Goal: Communication & Community: Answer question/provide support

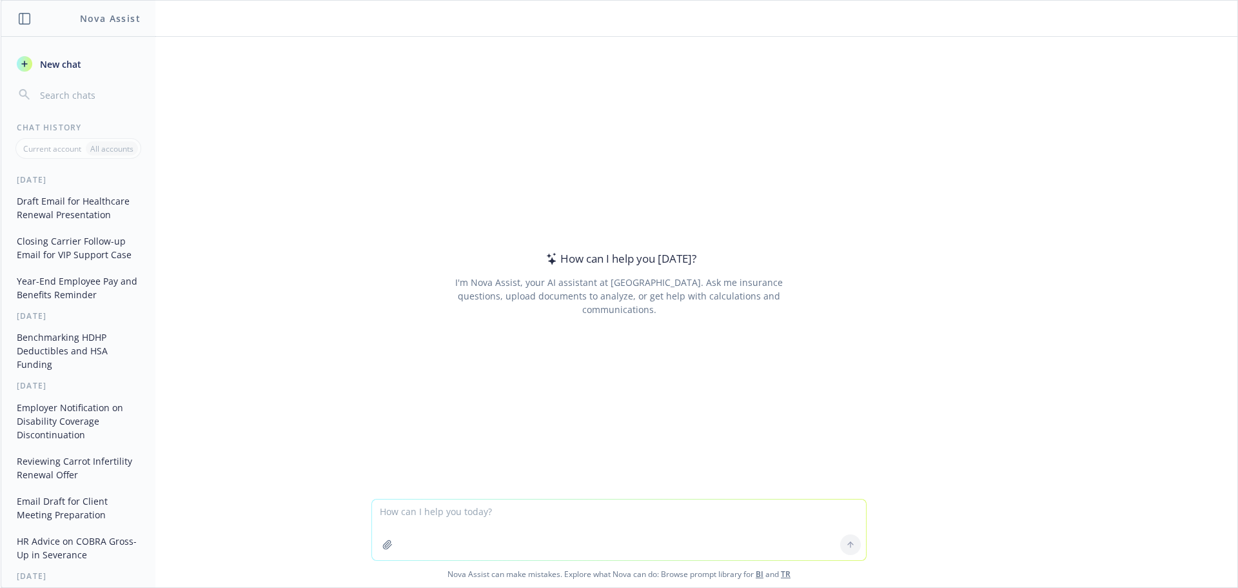
click at [70, 210] on button "Draft Email for Healthcare Renewal Presentation" at bounding box center [79, 207] width 134 height 35
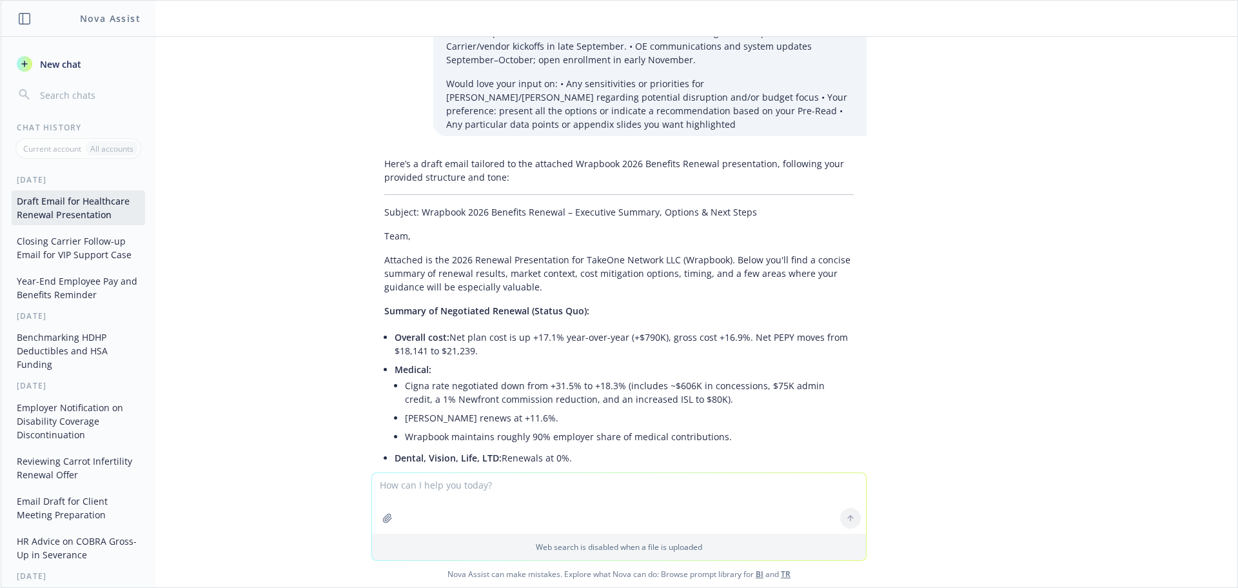
scroll to position [285, 0]
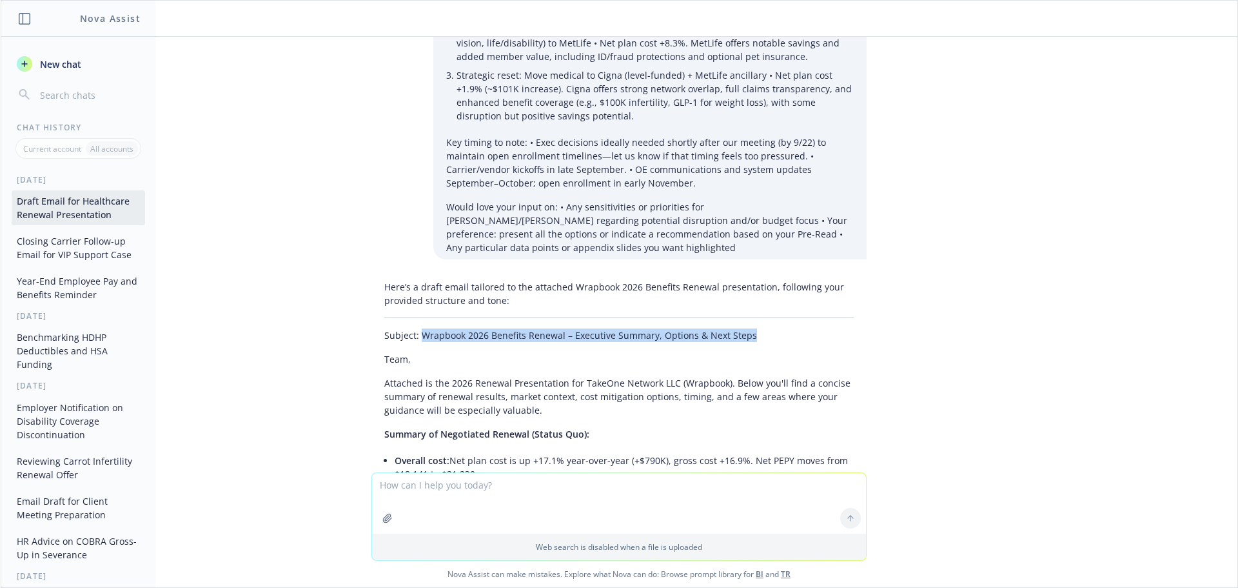
drag, startPoint x: 737, startPoint y: 335, endPoint x: 411, endPoint y: 337, distance: 326.4
click at [411, 337] on p "Subject: Wrapbook 2026 Benefits Renewal – Executive Summary, Options & Next Ste…" at bounding box center [619, 335] width 470 height 14
copy p "Wrapbook 2026 Benefits Renewal – Executive Summary, Options & Next Steps"
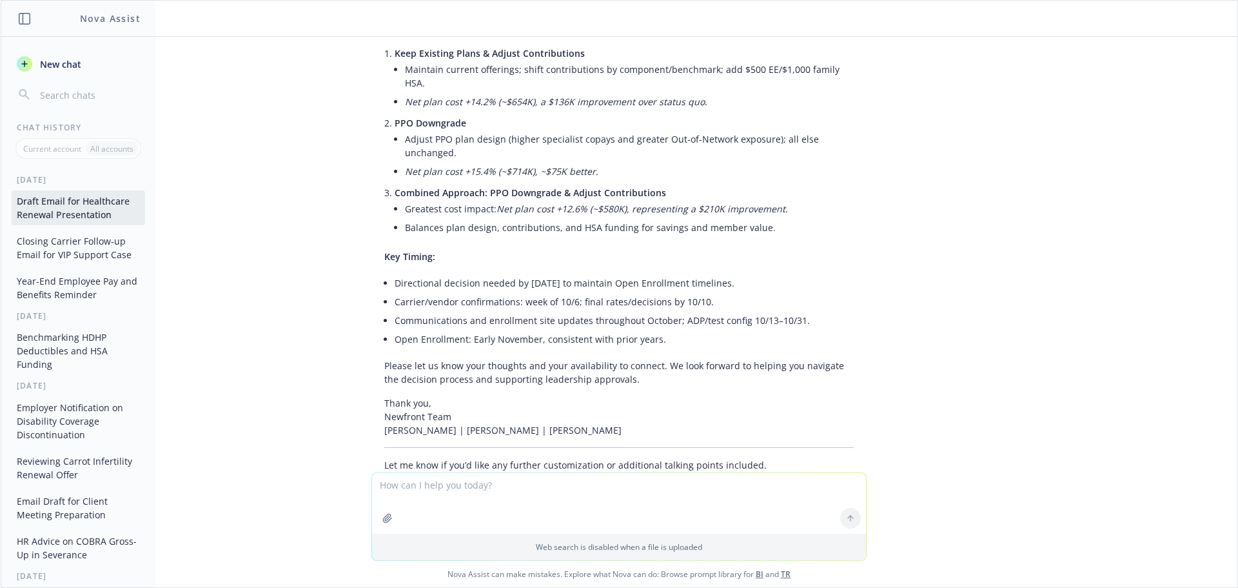
scroll to position [2736, 0]
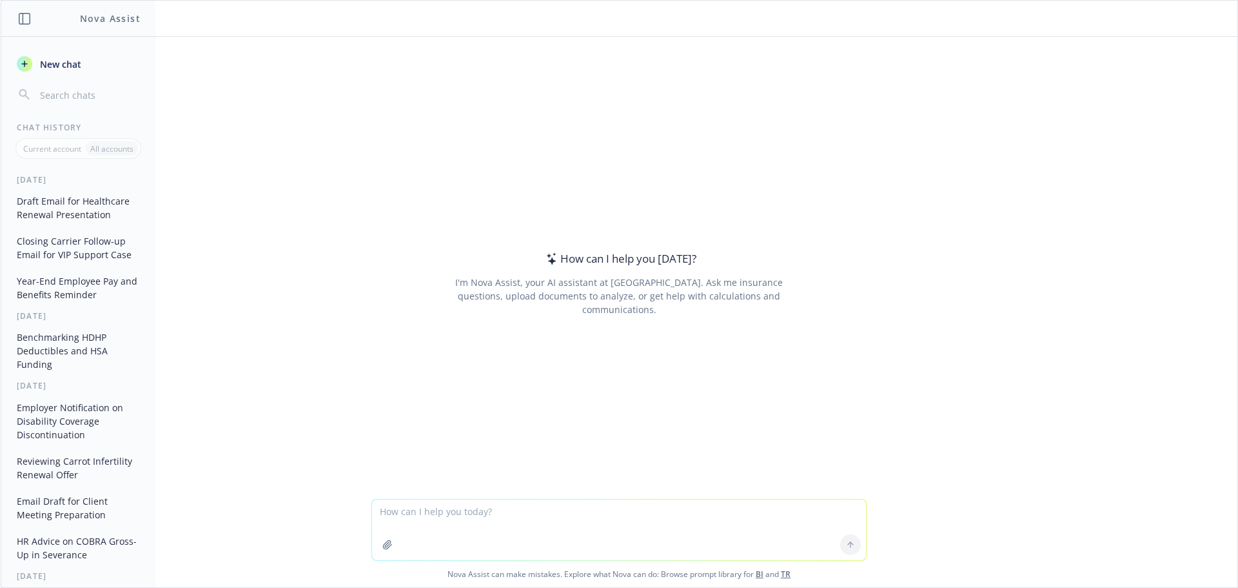
click at [420, 506] on textarea at bounding box center [619, 529] width 494 height 61
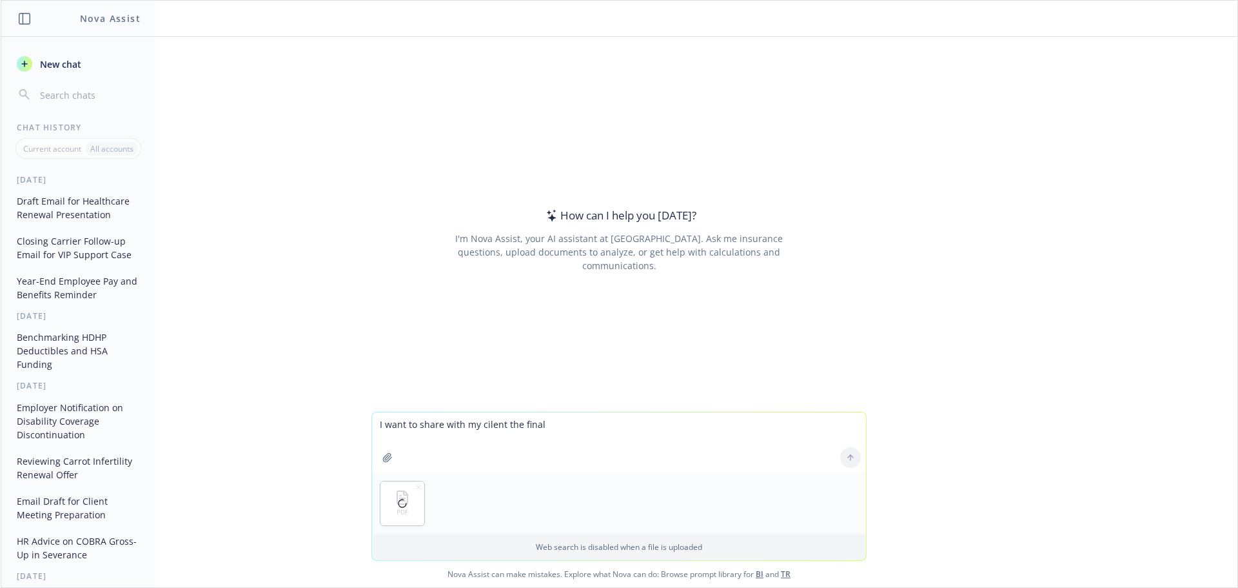
click at [564, 426] on textarea "I want to share with my cilent the final" at bounding box center [619, 442] width 494 height 61
drag, startPoint x: 711, startPoint y: 427, endPoint x: 642, endPoint y: 425, distance: 69.0
click at [642, 425] on textarea "I want to share with my cilent the final Progyny cost projections which are abo…" at bounding box center [619, 442] width 494 height 61
click at [846, 424] on textarea "I want to share with my cilent the final Progyny cost projections totaling ~ $5…" at bounding box center [619, 442] width 494 height 61
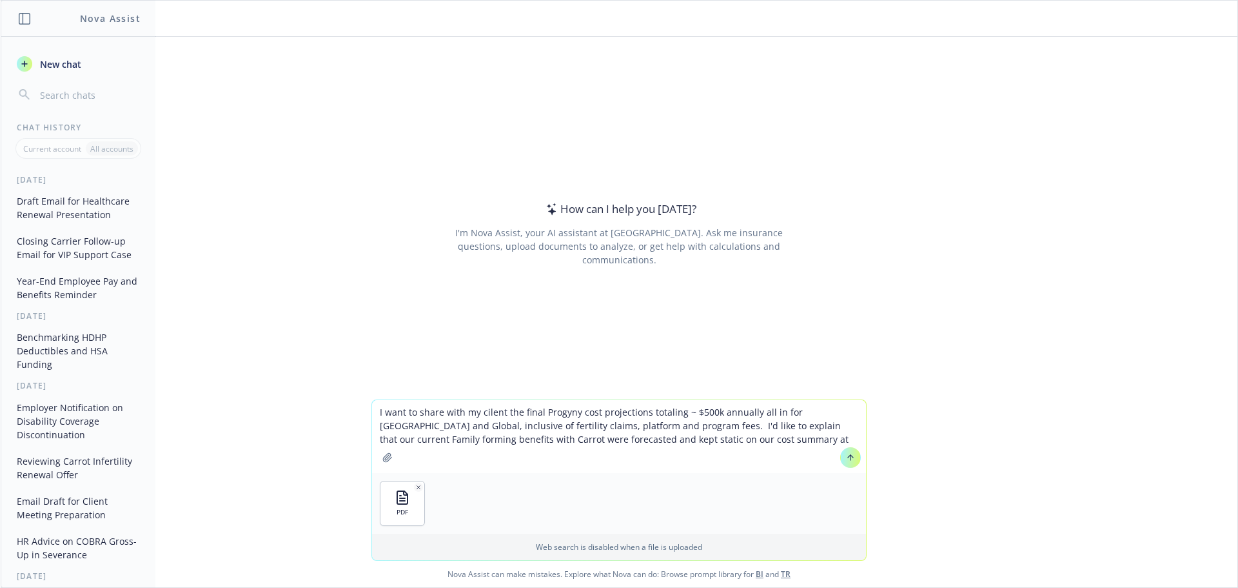
click at [660, 442] on textarea "I want to share with my cilent the final Progyny cost projections totaling ~ $5…" at bounding box center [619, 436] width 494 height 73
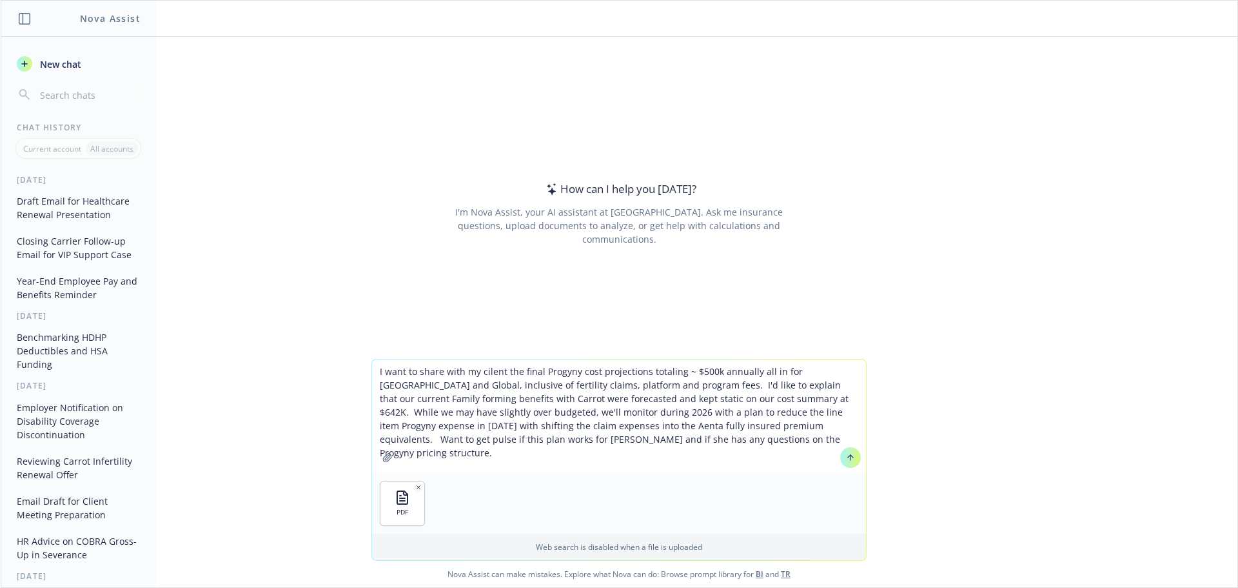
click at [750, 440] on textarea "I want to share with my cilent the final Progyny cost projections totaling ~ $5…" at bounding box center [619, 416] width 494 height 114
drag, startPoint x: 844, startPoint y: 458, endPoint x: 520, endPoint y: 392, distance: 330.5
click at [520, 392] on div "I want to share with my cilent the final Progyny cost projections totaling ~ $5…" at bounding box center [619, 416] width 494 height 114
click at [640, 373] on textarea "I want to share with my cilent the final Progyny cost projections totaling ~ $5…" at bounding box center [619, 416] width 494 height 114
type textarea "I want to share with my cilent the final Progyny cost projections attached tota…"
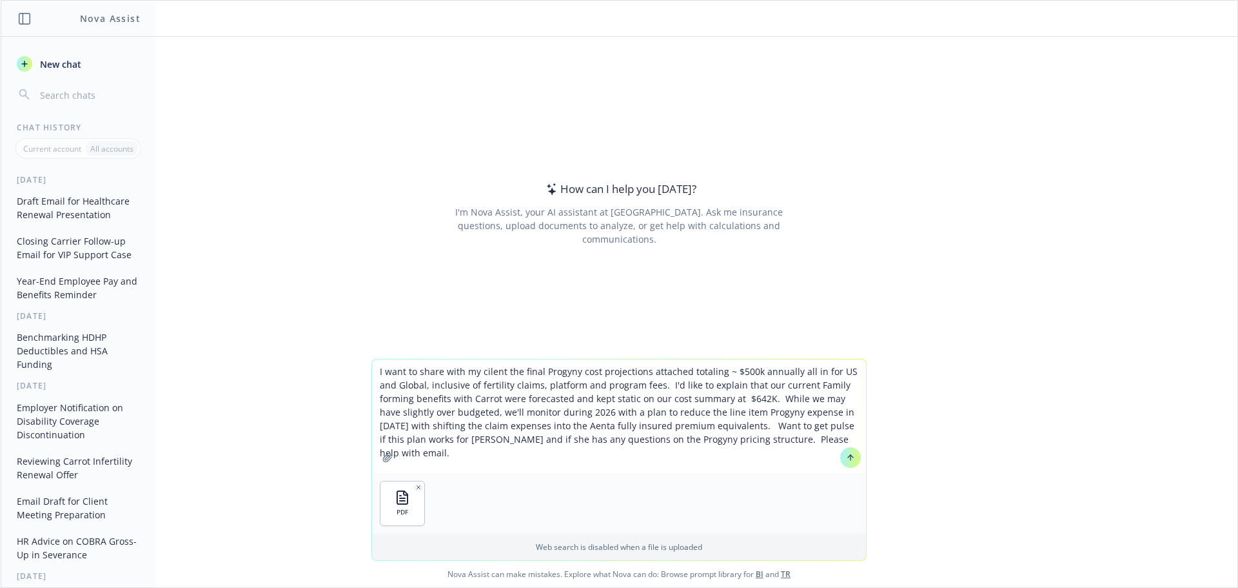
click at [843, 462] on button at bounding box center [850, 457] width 21 height 21
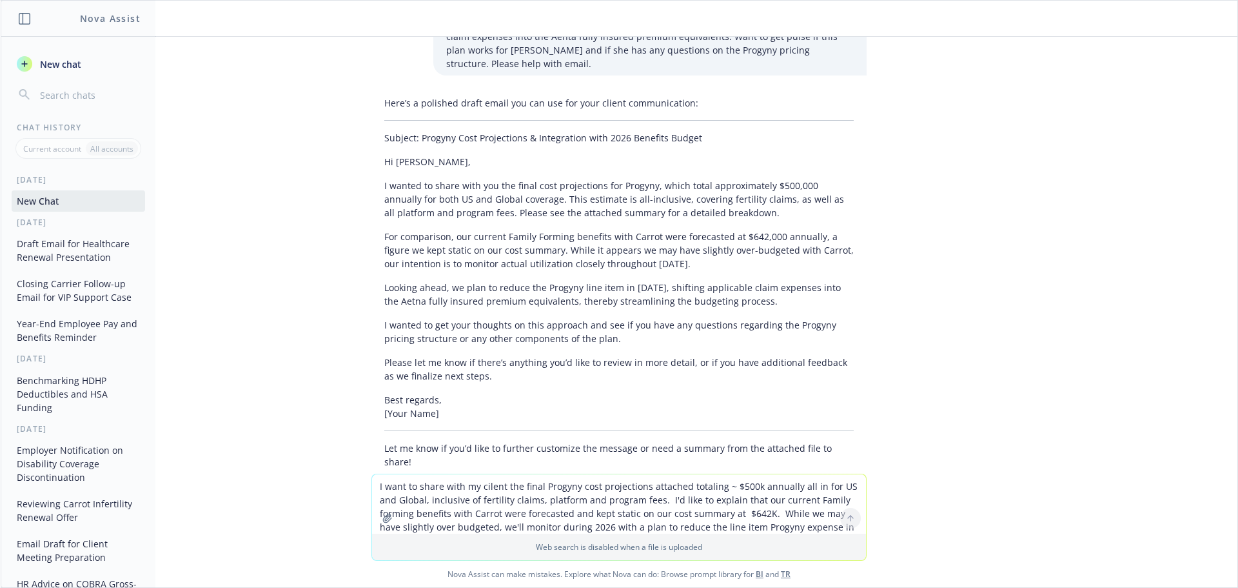
scroll to position [155, 0]
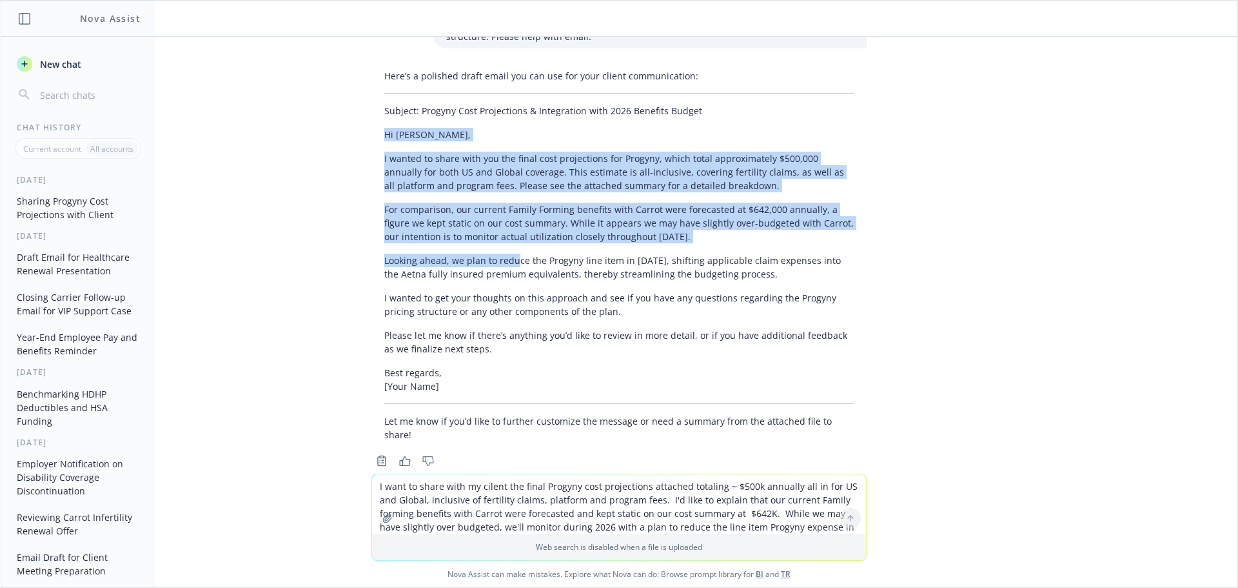
drag, startPoint x: 382, startPoint y: 128, endPoint x: 506, endPoint y: 237, distance: 165.0
click at [506, 237] on div "Here’s a polished draft email you can use for your client communication: Subjec…" at bounding box center [619, 255] width 495 height 382
click at [743, 173] on p "I wanted to share with you the final cost projections for Progyny, which total …" at bounding box center [619, 172] width 470 height 41
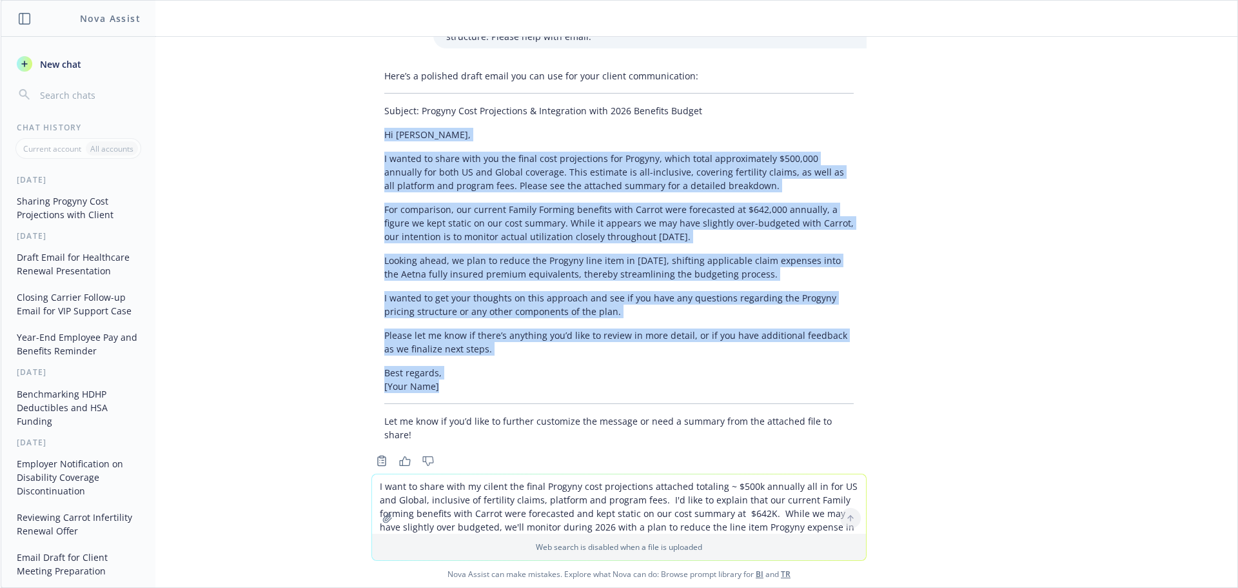
drag, startPoint x: 378, startPoint y: 121, endPoint x: 517, endPoint y: 377, distance: 291.5
click at [517, 377] on div "Here’s a polished draft email you can use for your client communication: Subjec…" at bounding box center [619, 255] width 495 height 382
copy div "Lo Ipsu, D sitame co adipi elit sed doe tempo inci utlaboreetd mag Aliquae, adm…"
drag, startPoint x: 64, startPoint y: 208, endPoint x: 259, endPoint y: 141, distance: 205.8
click at [258, 142] on div "pdf BeOne Final Cost Projections.pdf I want to share with my cilent the final P…" at bounding box center [619, 255] width 1237 height 437
